Goal: Task Accomplishment & Management: Use online tool/utility

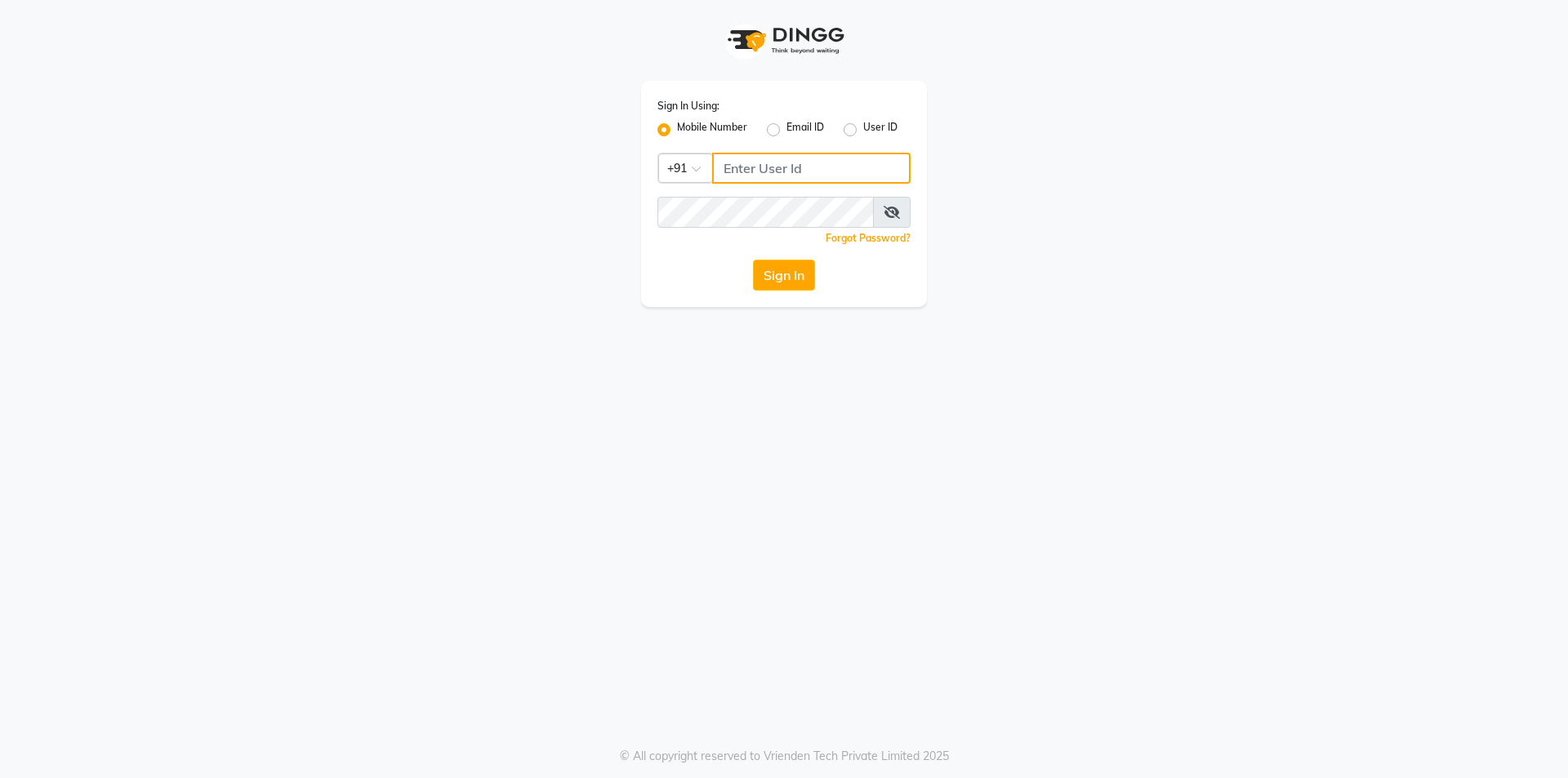
type input "7708684316"
click at [801, 292] on div "Sign In Using: Mobile Number Email ID User ID Country Code × [PHONE_NUMBER] Rem…" at bounding box center [784, 193] width 286 height 226
click at [779, 282] on button "Sign In" at bounding box center [784, 275] width 62 height 31
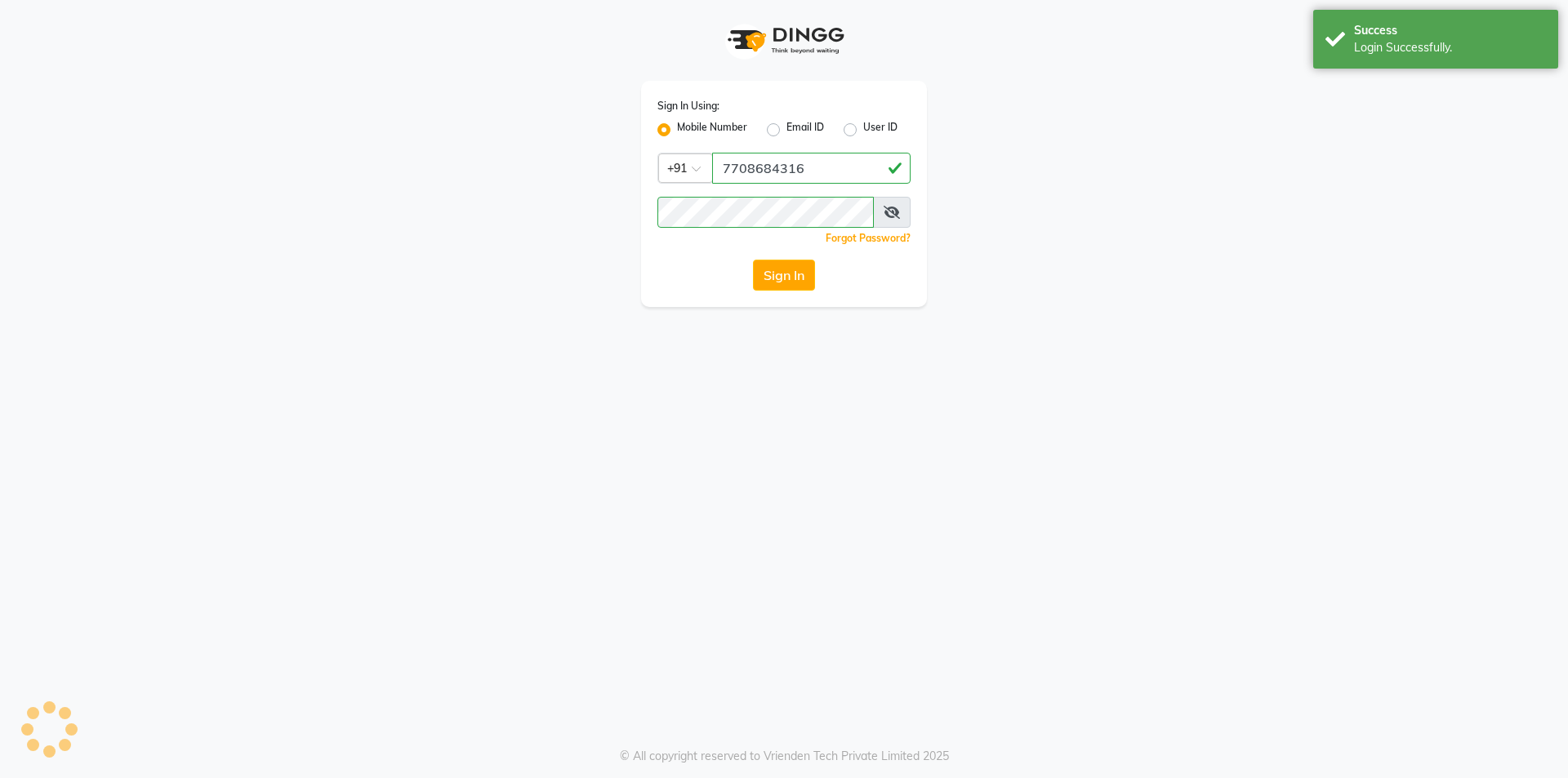
select select "service"
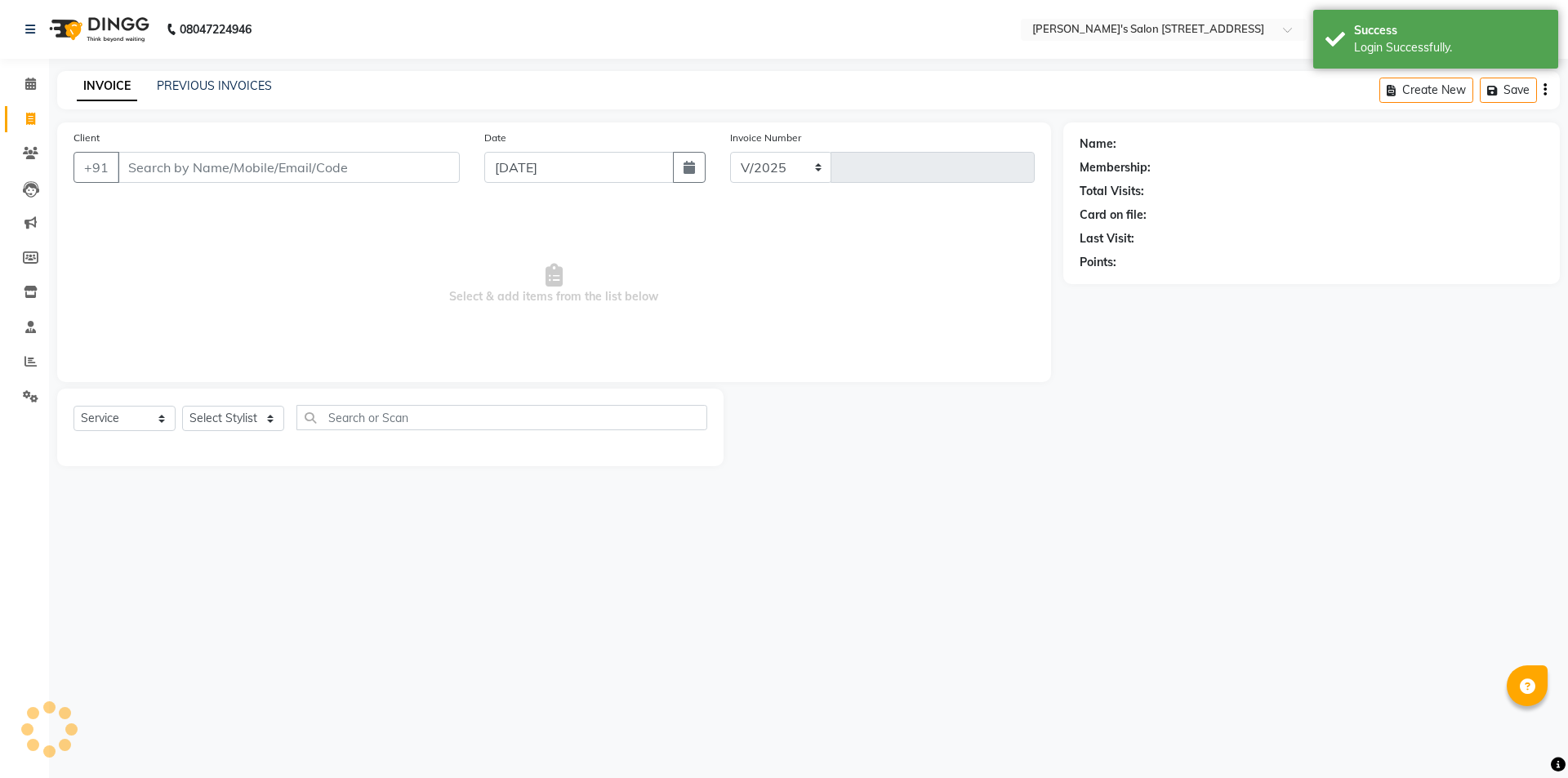
select select "7773"
type input "1535"
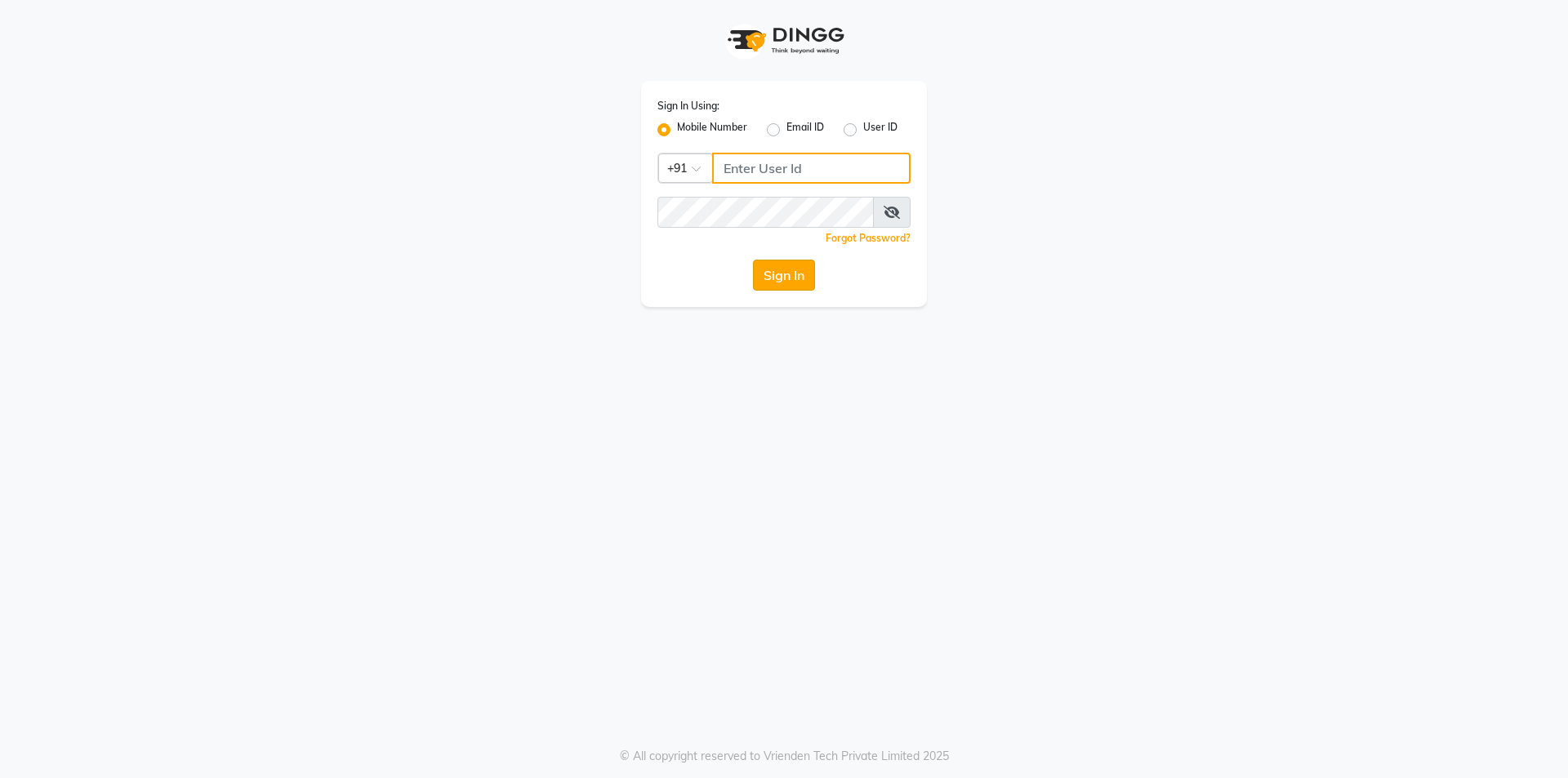
type input "7708684316"
click at [771, 275] on button "Sign In" at bounding box center [784, 275] width 62 height 31
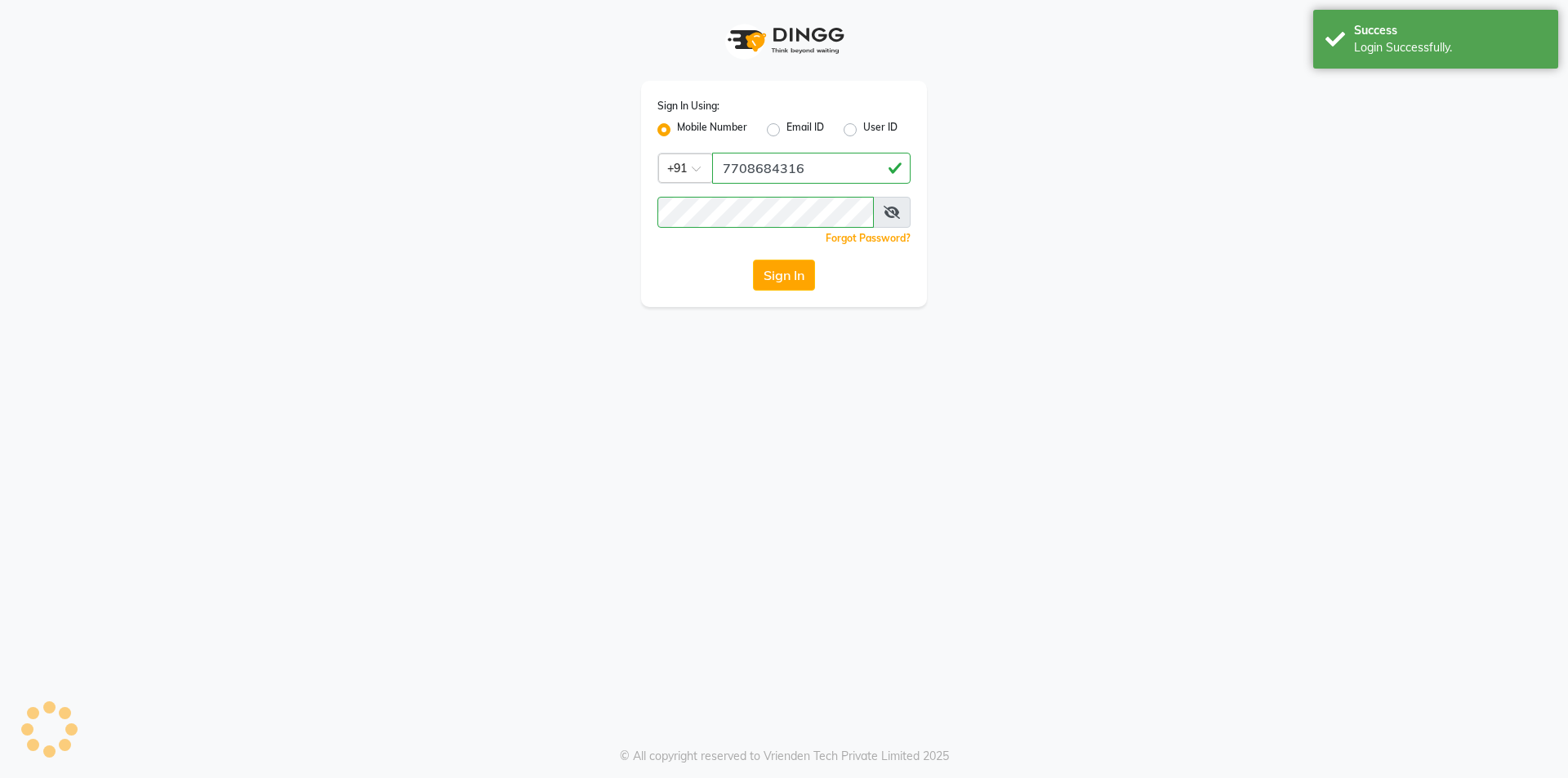
select select "service"
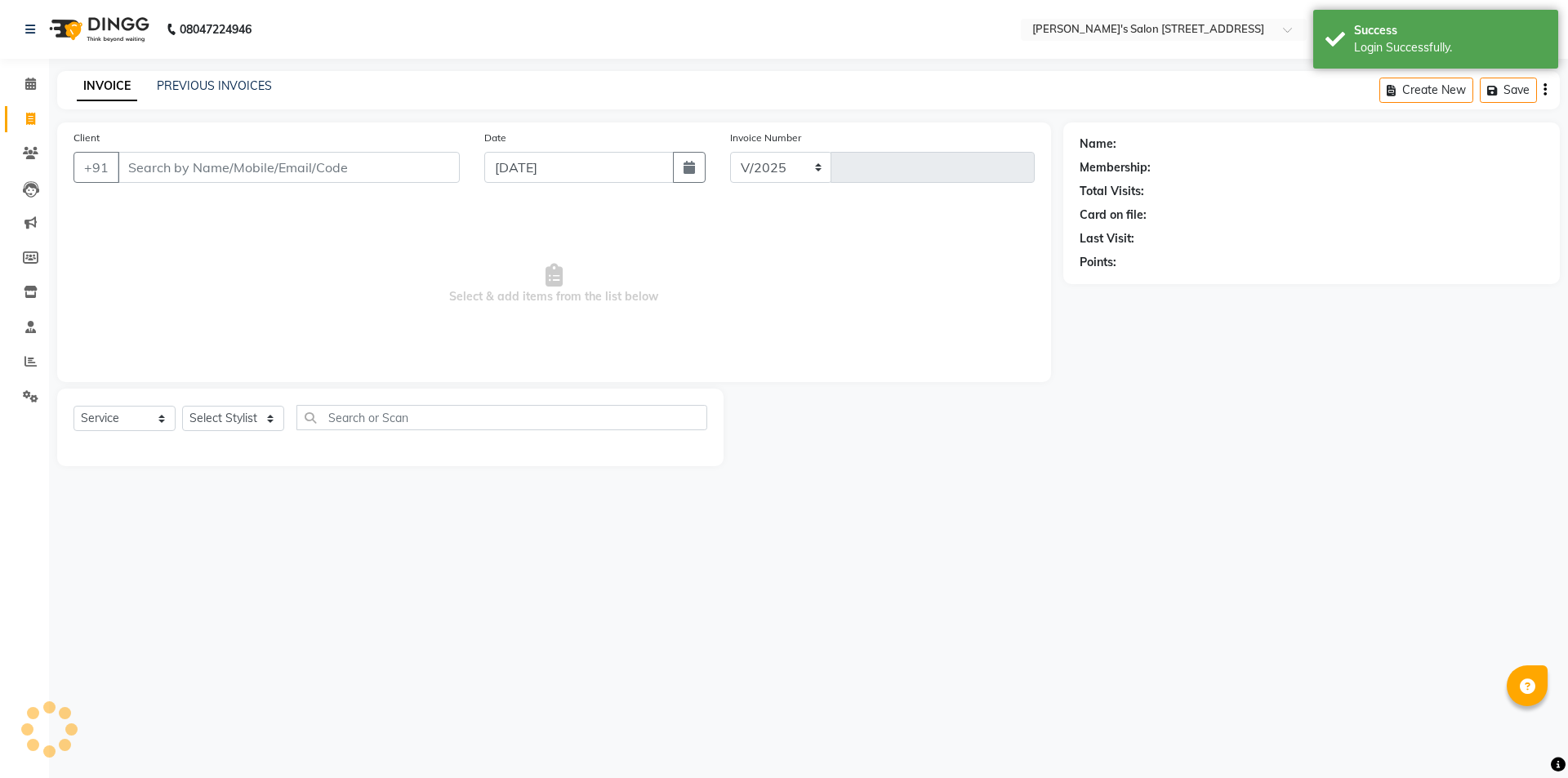
select select "7773"
type input "1535"
